Goal: Transaction & Acquisition: Obtain resource

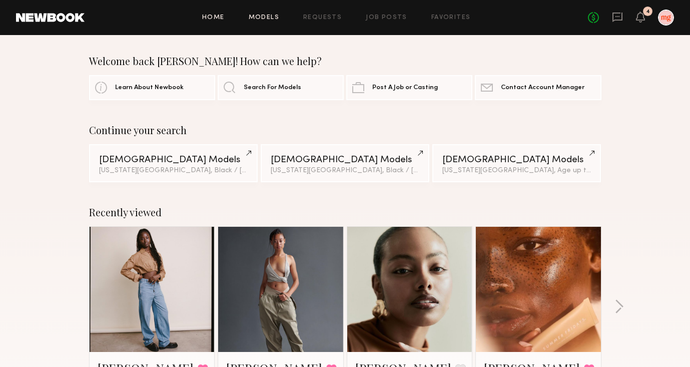
click at [268, 17] on link "Models" at bounding box center [264, 18] width 31 height 7
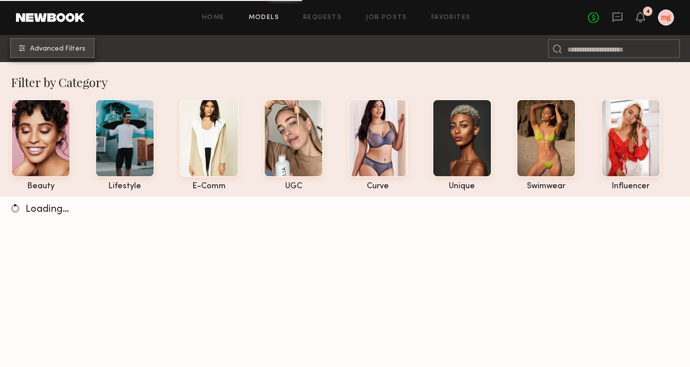
click at [74, 47] on span "Advanced Filters" at bounding box center [58, 49] width 56 height 7
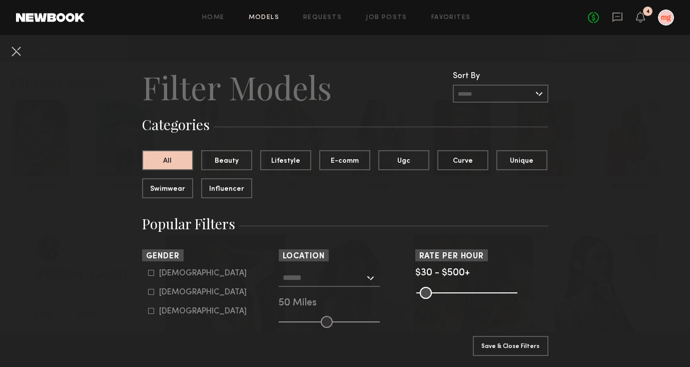
click at [528, 92] on input "text" at bounding box center [501, 94] width 96 height 18
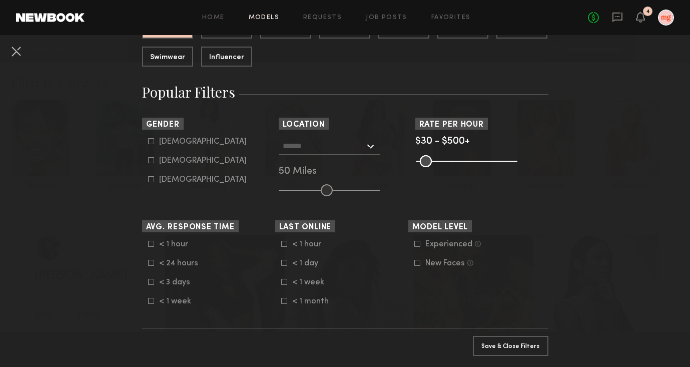
scroll to position [178, 0]
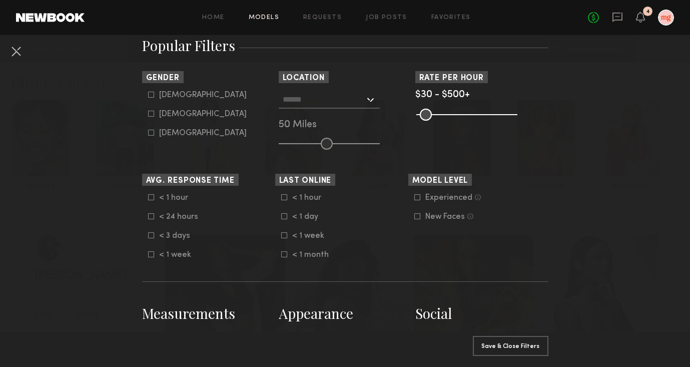
click at [151, 116] on icon at bounding box center [151, 114] width 6 height 6
type input "**"
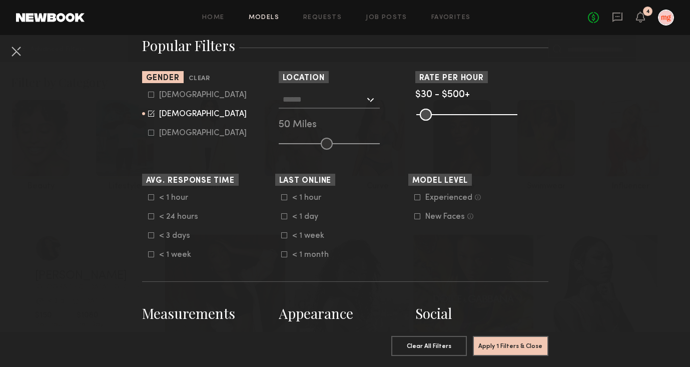
click at [354, 99] on input "text" at bounding box center [324, 99] width 82 height 17
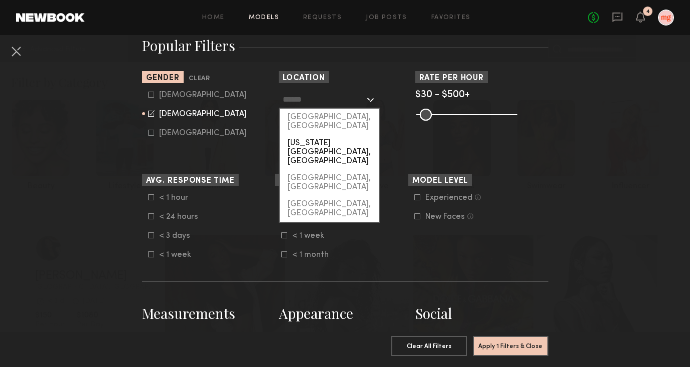
click at [347, 135] on div "[US_STATE][GEOGRAPHIC_DATA], [GEOGRAPHIC_DATA]" at bounding box center [329, 152] width 99 height 35
type input "**********"
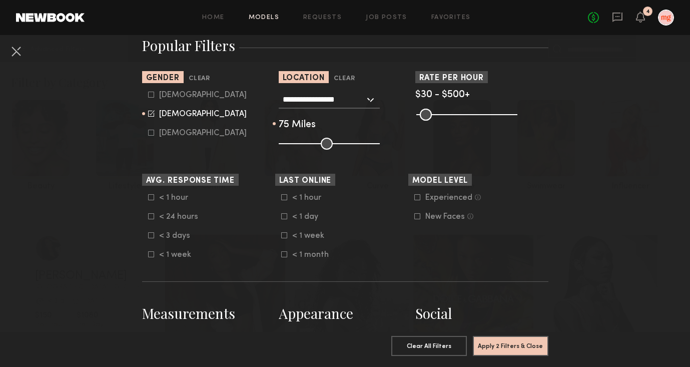
drag, startPoint x: 325, startPoint y: 146, endPoint x: 349, endPoint y: 146, distance: 24.0
type input "**"
click at [349, 146] on input "range" at bounding box center [329, 144] width 101 height 12
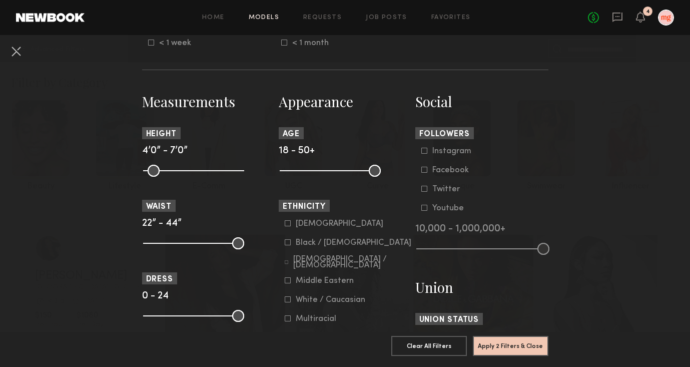
scroll to position [411, 0]
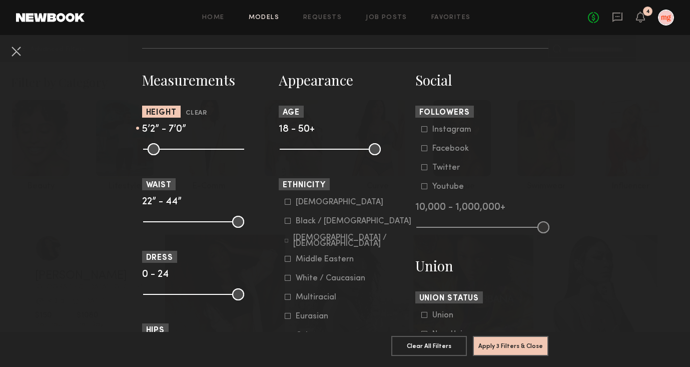
drag, startPoint x: 149, startPoint y: 150, endPoint x: 184, endPoint y: 151, distance: 35.0
type input "**"
click at [184, 151] on input "range" at bounding box center [193, 149] width 101 height 12
drag, startPoint x: 375, startPoint y: 151, endPoint x: 332, endPoint y: 157, distance: 44.0
type input "**"
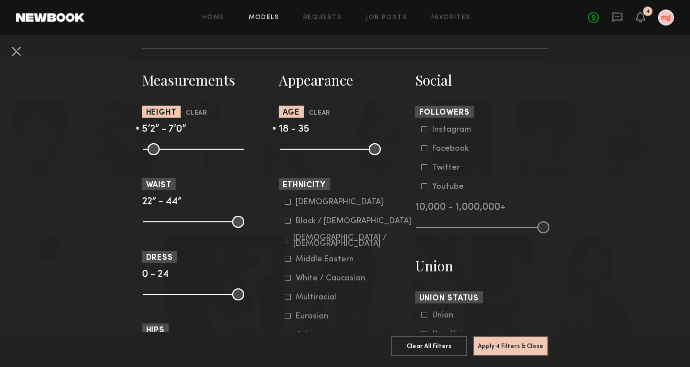
click at [332, 155] on input "range" at bounding box center [330, 149] width 101 height 12
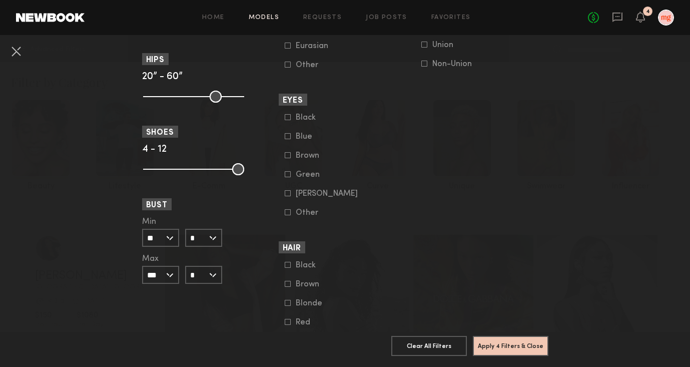
scroll to position [772, 0]
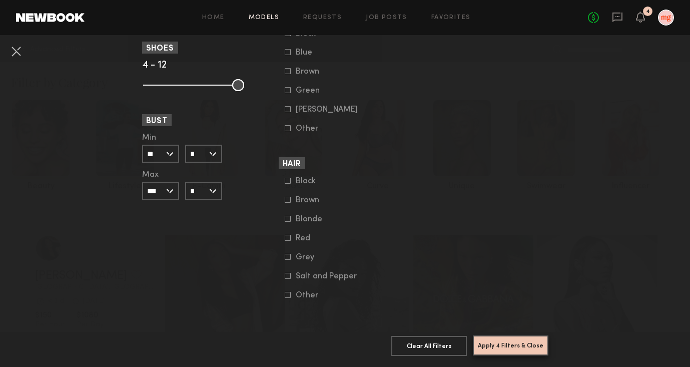
click at [485, 348] on button "Apply 4 Filters & Close" at bounding box center [511, 345] width 76 height 20
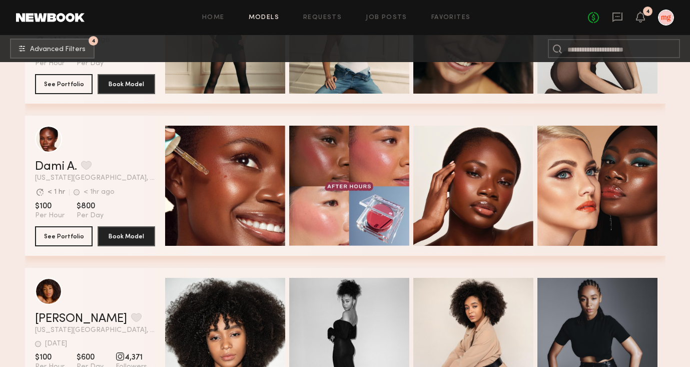
scroll to position [63122, 0]
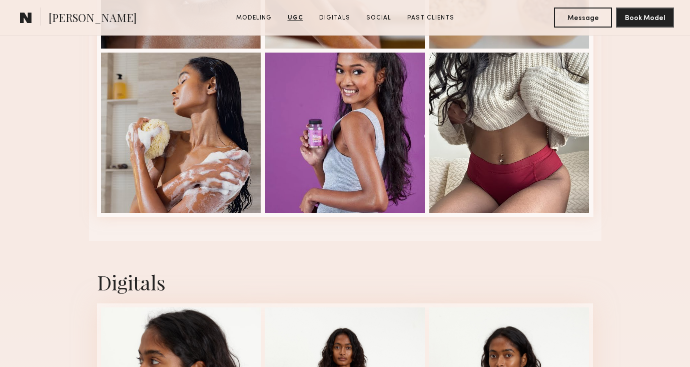
scroll to position [2512, 0]
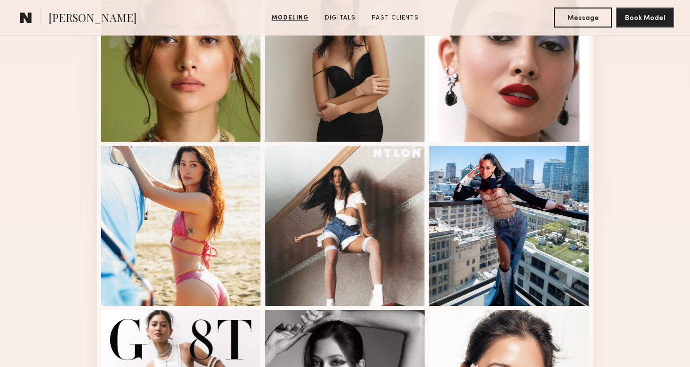
scroll to position [611, 0]
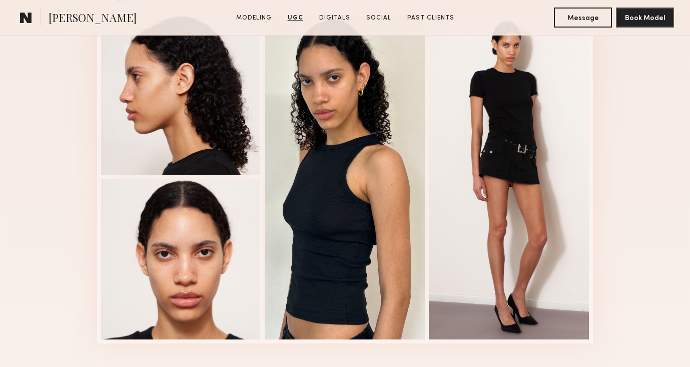
scroll to position [1378, 0]
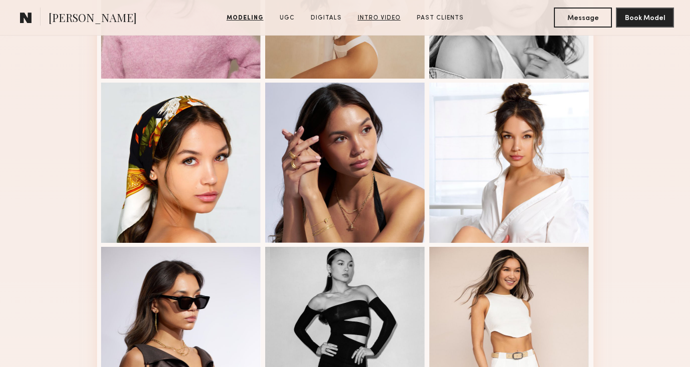
scroll to position [663, 0]
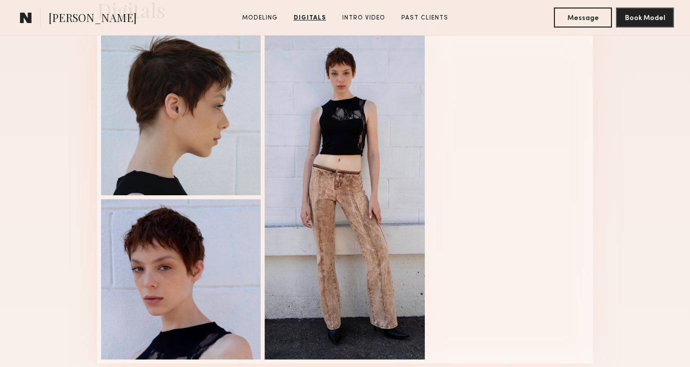
scroll to position [1039, 0]
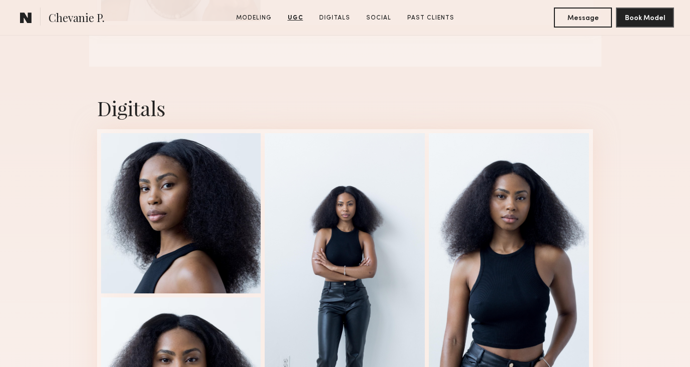
scroll to position [1380, 0]
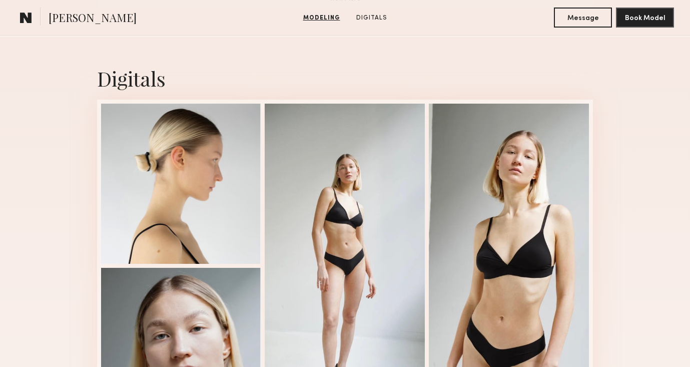
scroll to position [1004, 0]
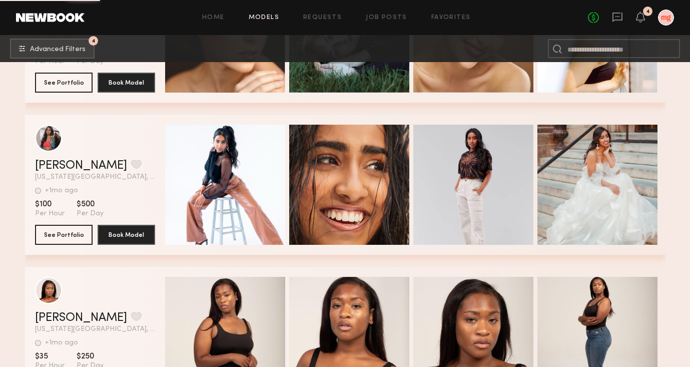
scroll to position [107608, 0]
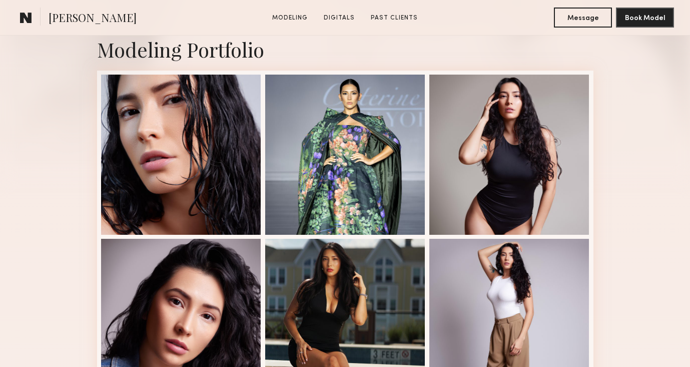
scroll to position [242, 0]
